Goal: Find specific page/section: Find specific page/section

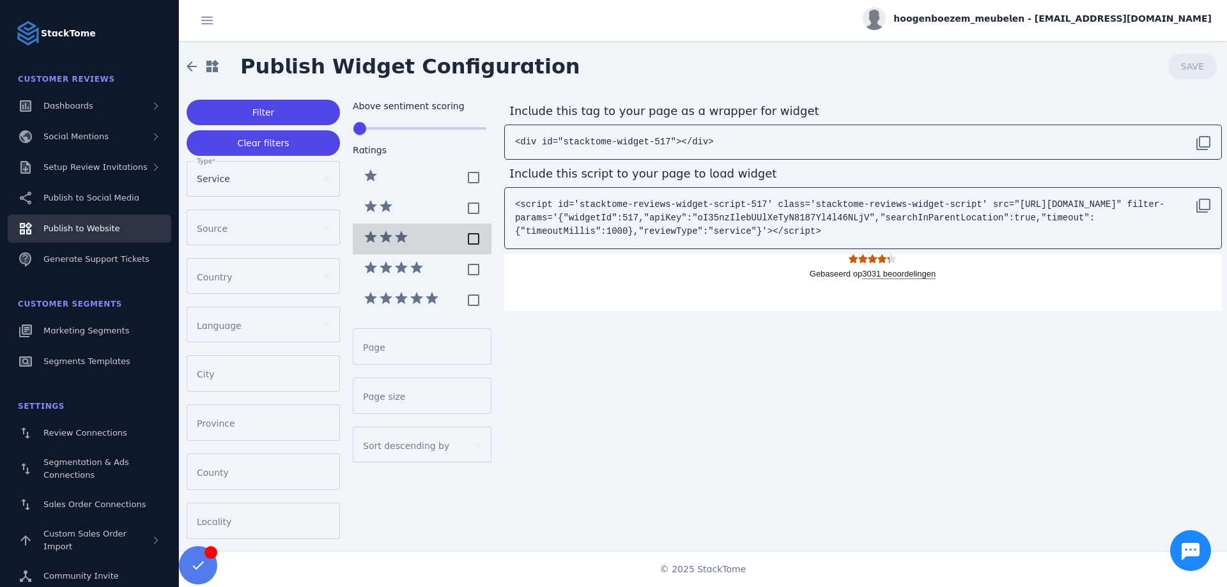
click at [472, 245] on div at bounding box center [474, 239] width 26 height 26
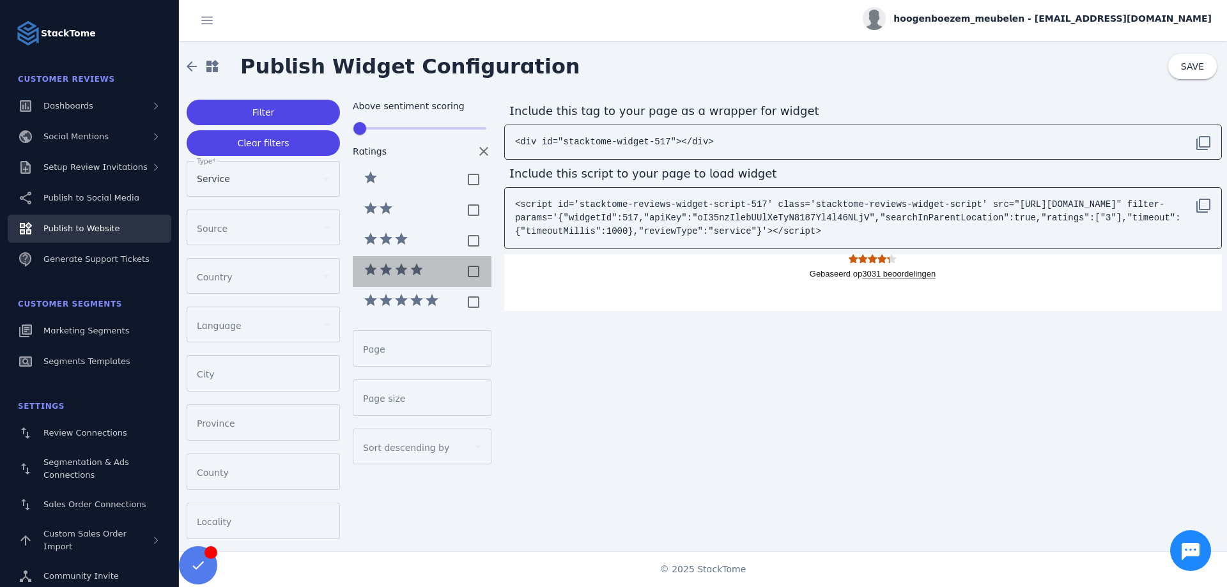
click at [473, 257] on mat-list-option "star star star star" at bounding box center [422, 271] width 139 height 31
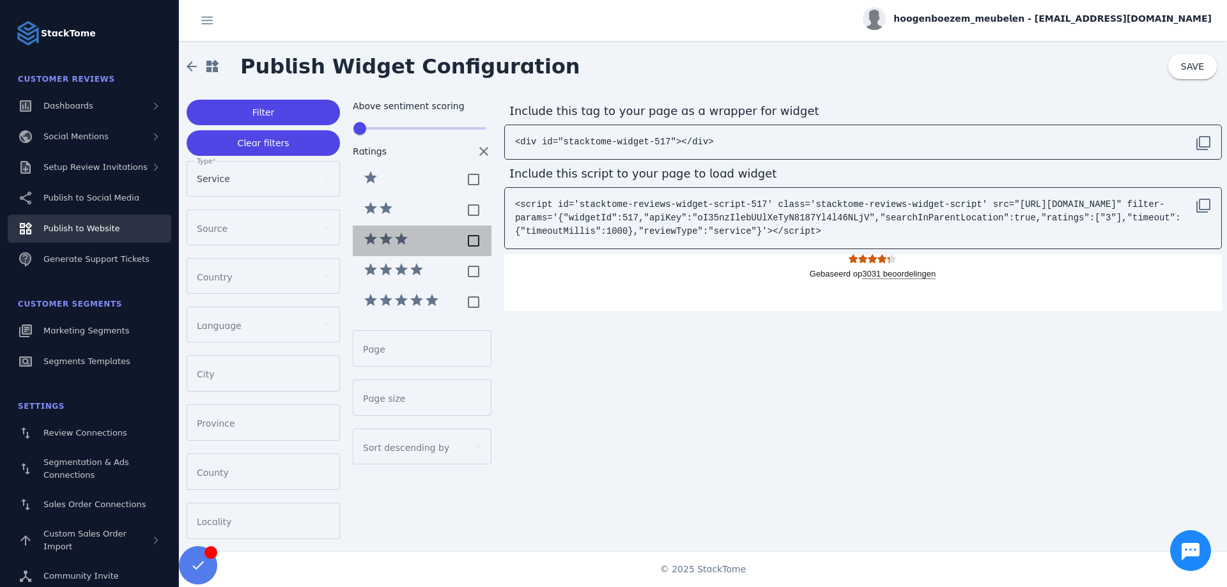
click at [473, 237] on div at bounding box center [474, 241] width 26 height 26
click at [199, 58] on span at bounding box center [191, 66] width 31 height 31
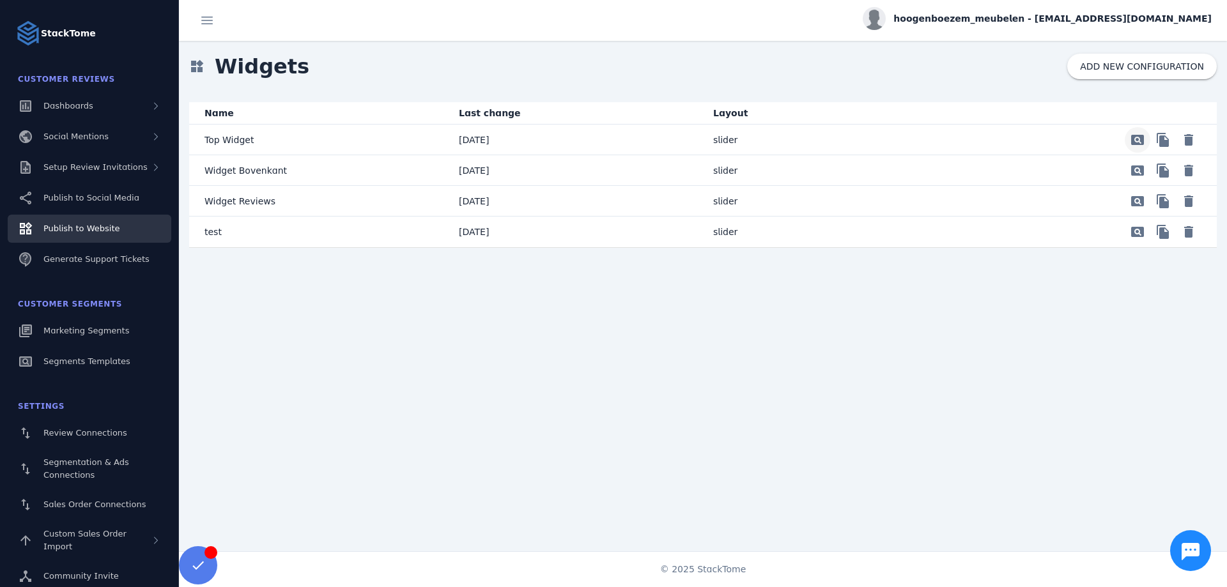
click at [1140, 143] on span "Preview" at bounding box center [1137, 140] width 31 height 31
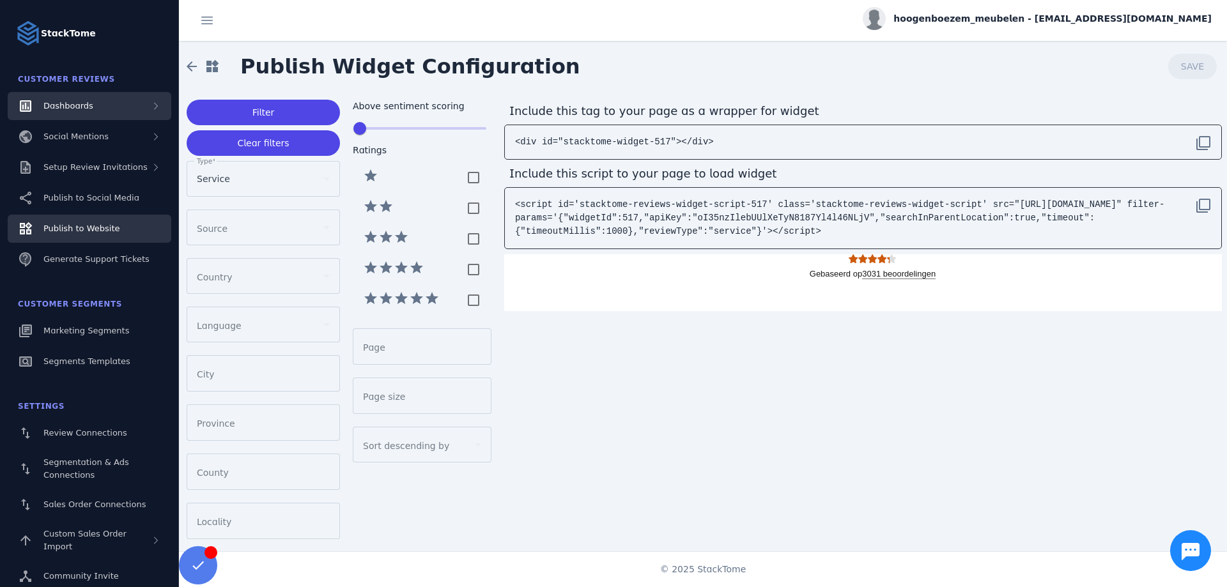
click at [71, 107] on span "Dashboards" at bounding box center [68, 106] width 50 height 10
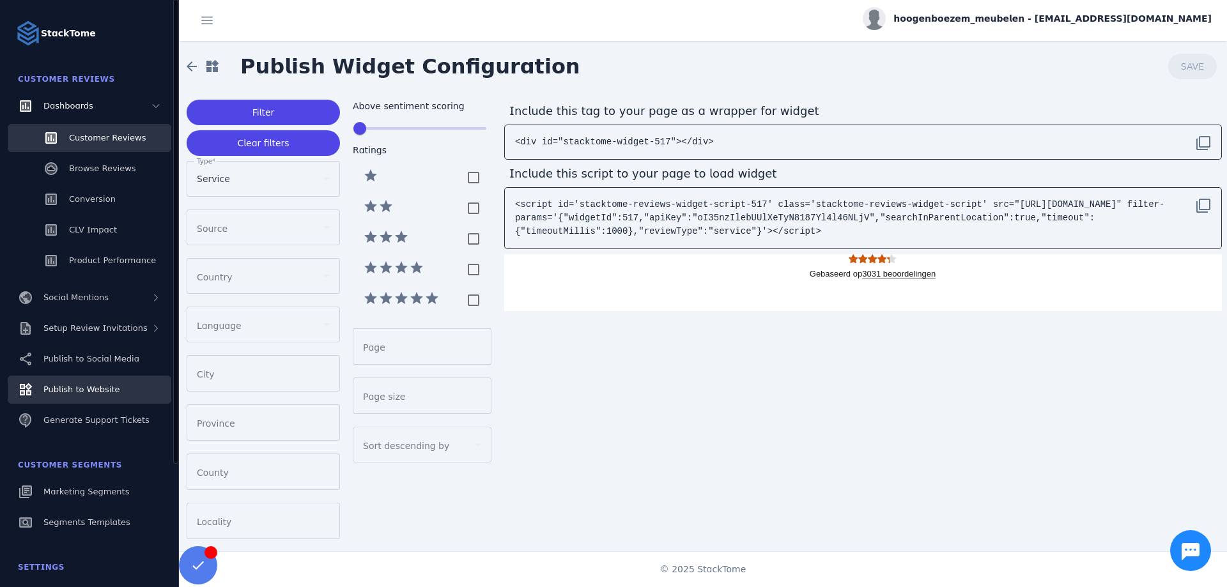
click at [84, 131] on link "Customer Reviews" at bounding box center [90, 138] width 164 height 28
